Goal: Communication & Community: Answer question/provide support

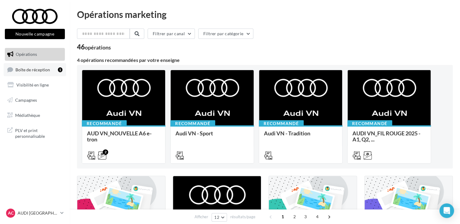
click at [40, 72] on link "Boîte de réception 1" at bounding box center [35, 69] width 62 height 13
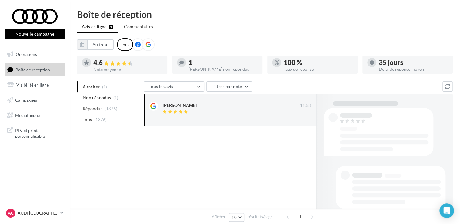
click at [100, 88] on ul "A traiter (1) Non répondus (1) Répondus (1375) Tous (1376)" at bounding box center [109, 103] width 64 height 44
click at [104, 86] on ul "A traiter (1) Non répondus (1) Répondus (1375) Tous (1376)" at bounding box center [109, 103] width 64 height 44
click at [226, 116] on div at bounding box center [237, 118] width 148 height 4
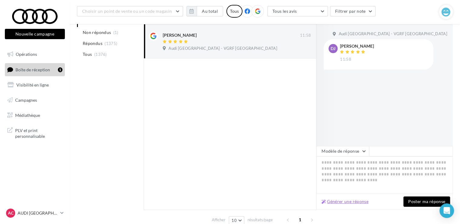
scroll to position [106, 0]
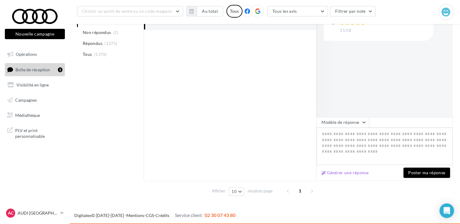
click at [357, 141] on textarea at bounding box center [385, 146] width 136 height 38
paste textarea "**********"
type textarea "**********"
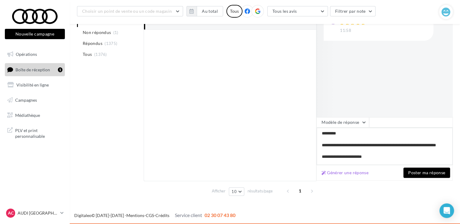
scroll to position [0, 0]
type textarea "**********"
click at [430, 173] on button "Poster ma réponse" at bounding box center [427, 172] width 47 height 10
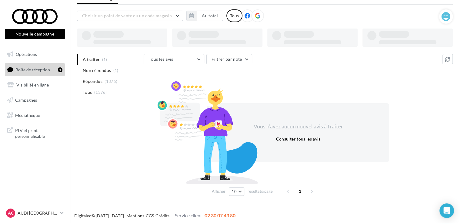
scroll to position [29, 0]
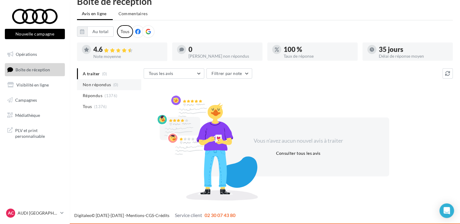
click at [106, 85] on span "Non répondus" at bounding box center [97, 85] width 28 height 6
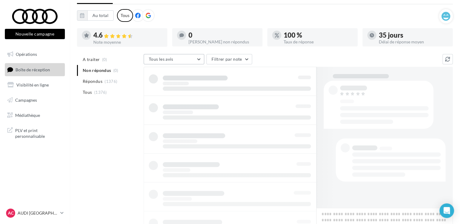
scroll to position [15, 0]
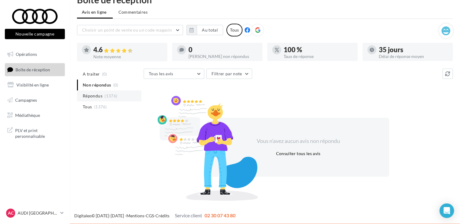
click at [103, 94] on li "Répondus (1376)" at bounding box center [109, 95] width 64 height 11
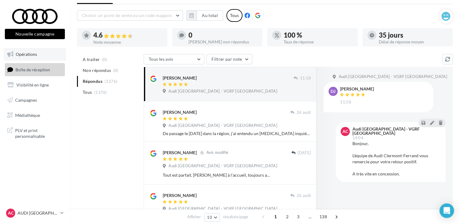
click at [46, 56] on link "Opérations" at bounding box center [35, 54] width 62 height 13
